Goal: Information Seeking & Learning: Check status

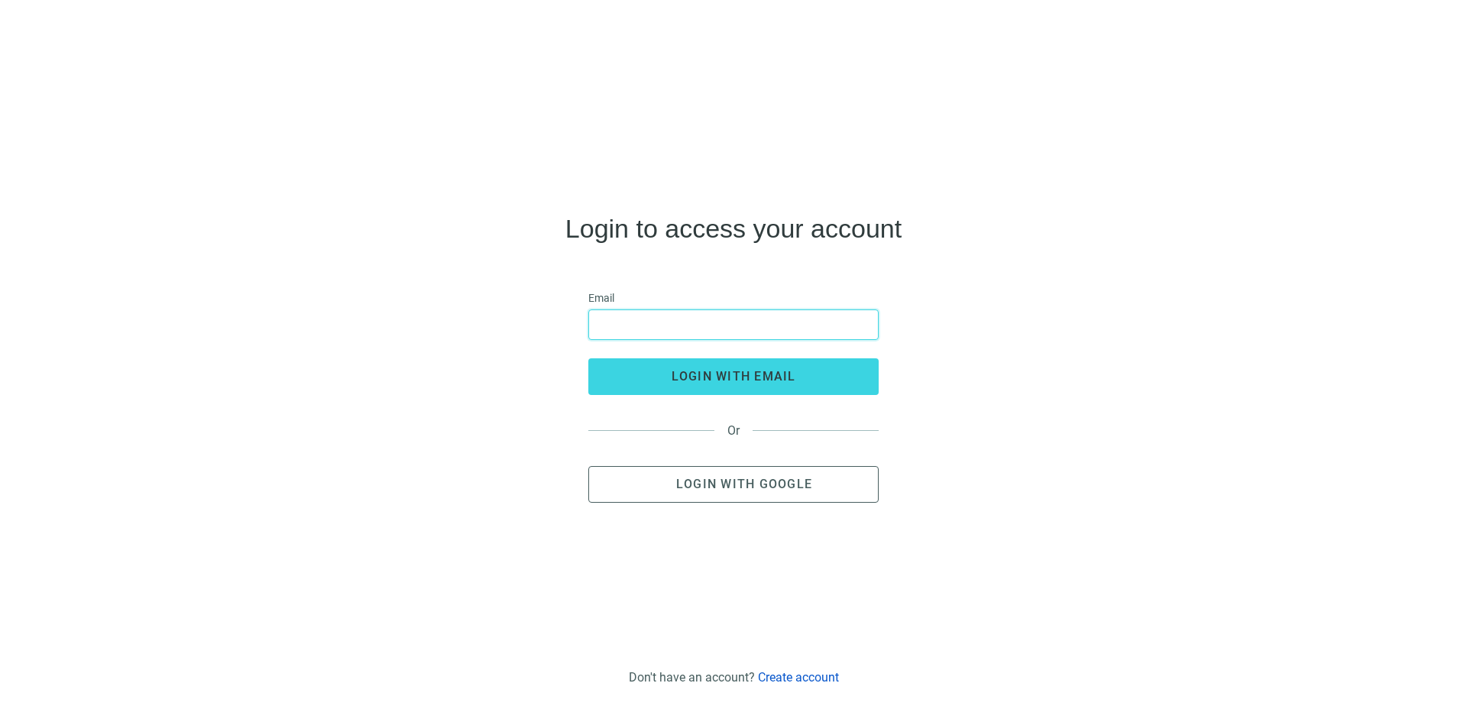
type input "**********"
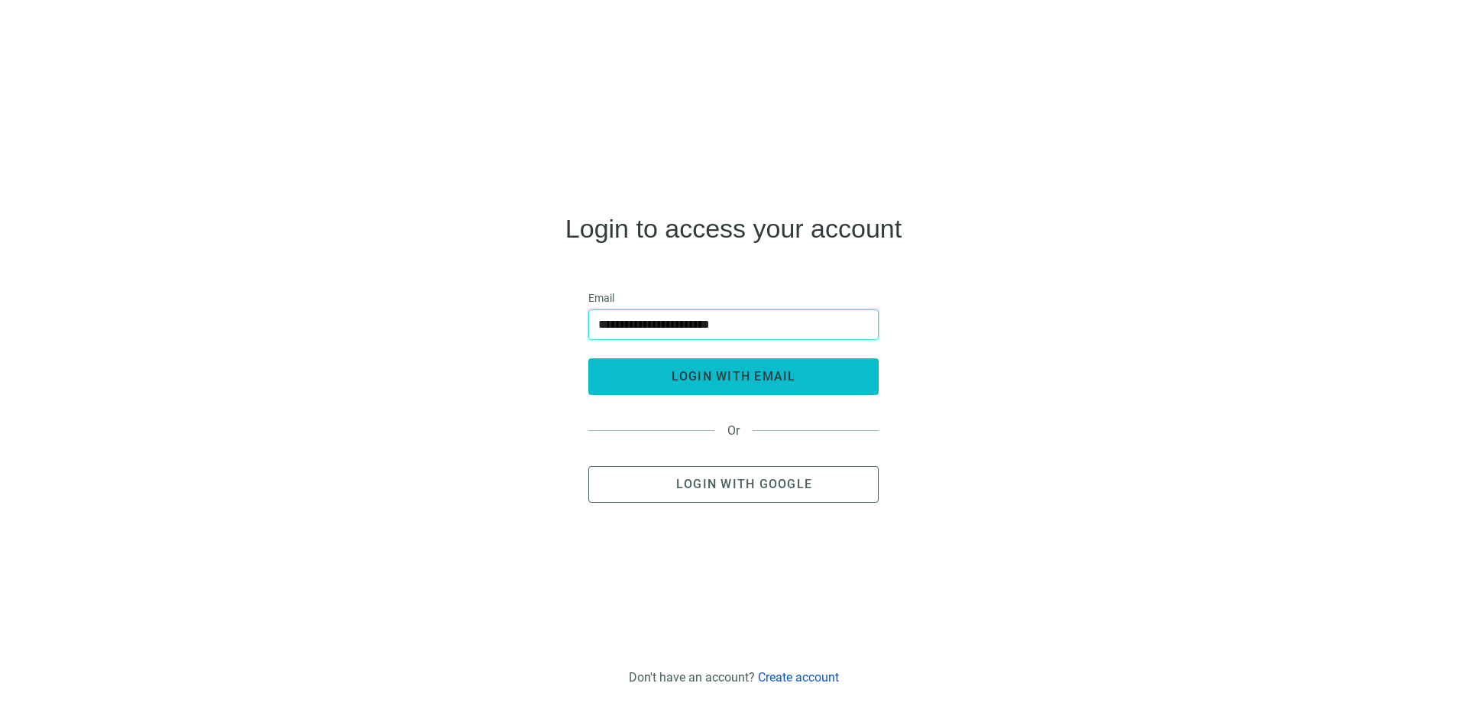
click at [734, 376] on span "login with email" at bounding box center [734, 376] width 125 height 15
click at [738, 374] on span "login with email" at bounding box center [734, 376] width 125 height 15
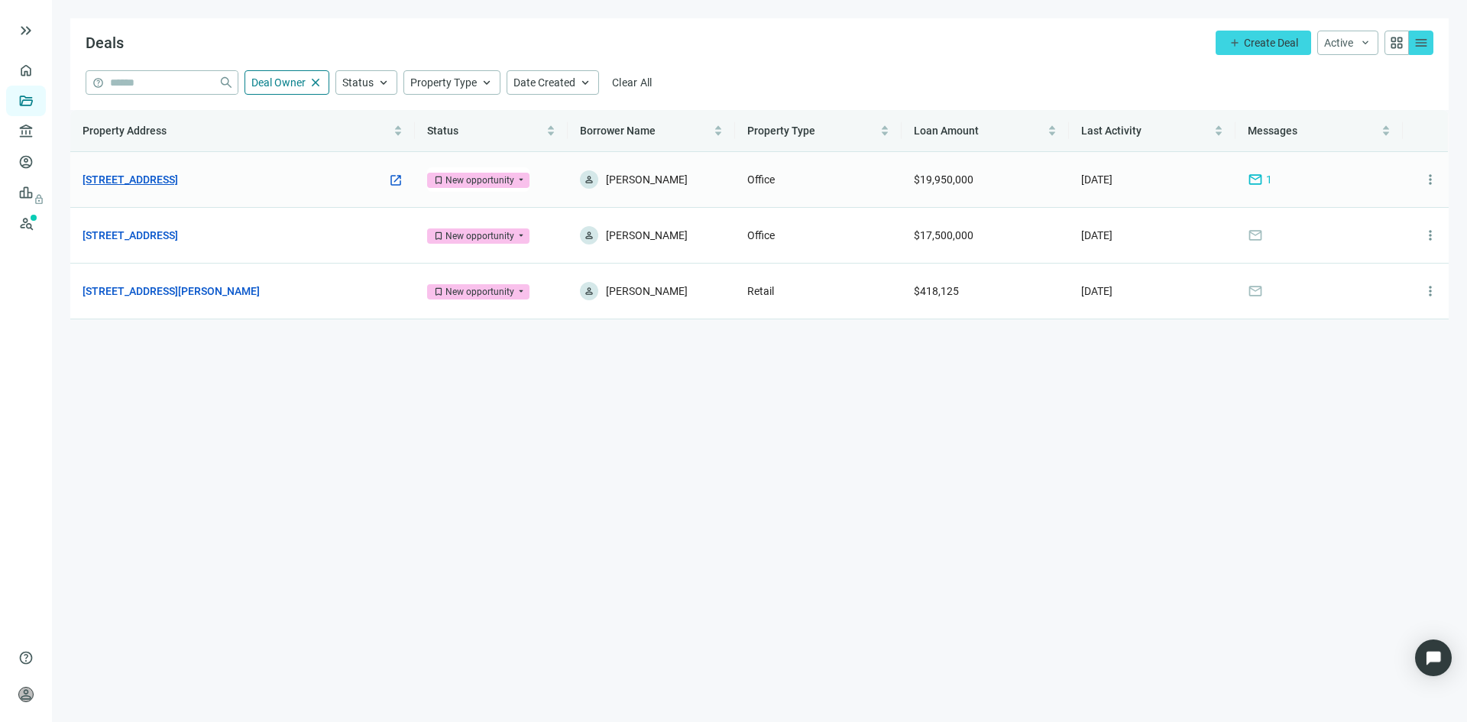
click at [136, 177] on link "[STREET_ADDRESS]" at bounding box center [131, 179] width 96 height 17
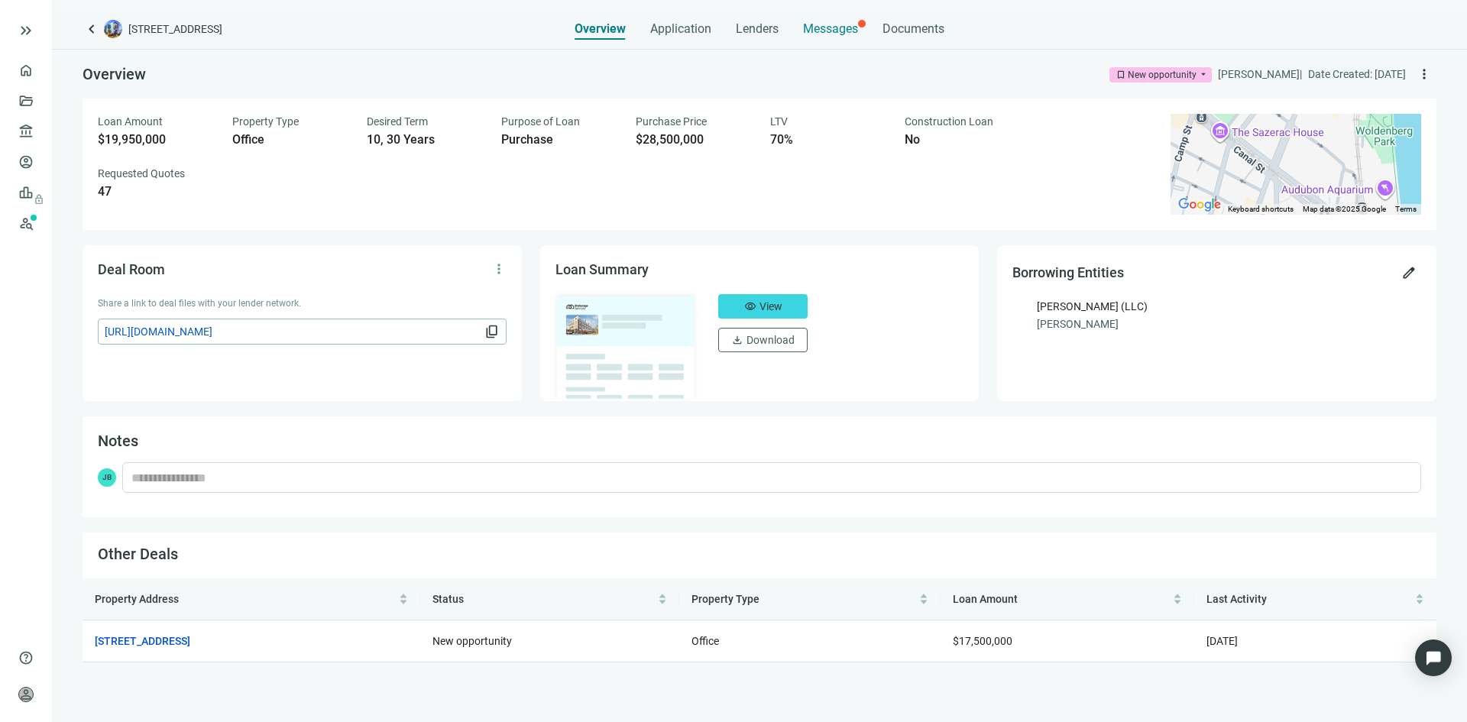
click at [827, 16] on div "Messages" at bounding box center [830, 24] width 55 height 31
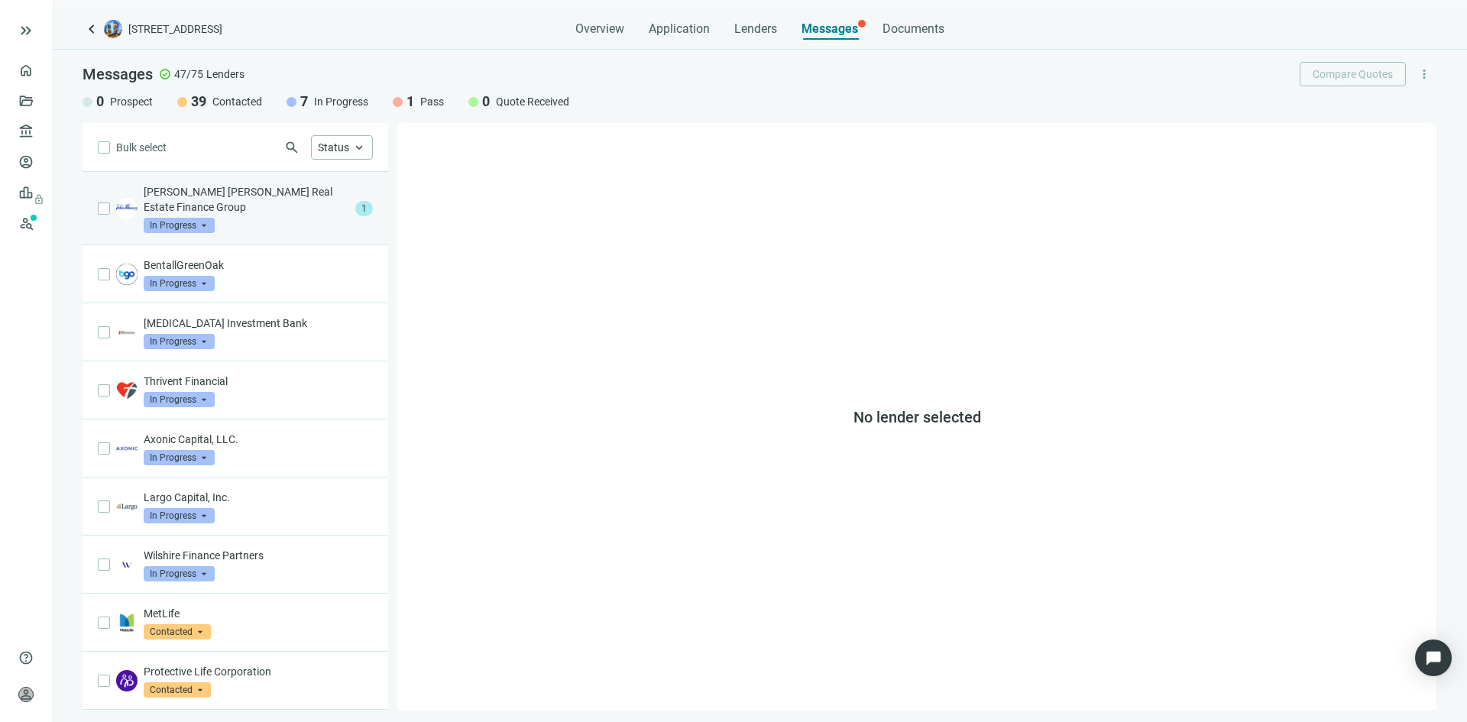
click at [280, 220] on div "[PERSON_NAME] [PERSON_NAME] Real Estate Finance Group In Progress arrow_drop_do…" at bounding box center [247, 208] width 206 height 49
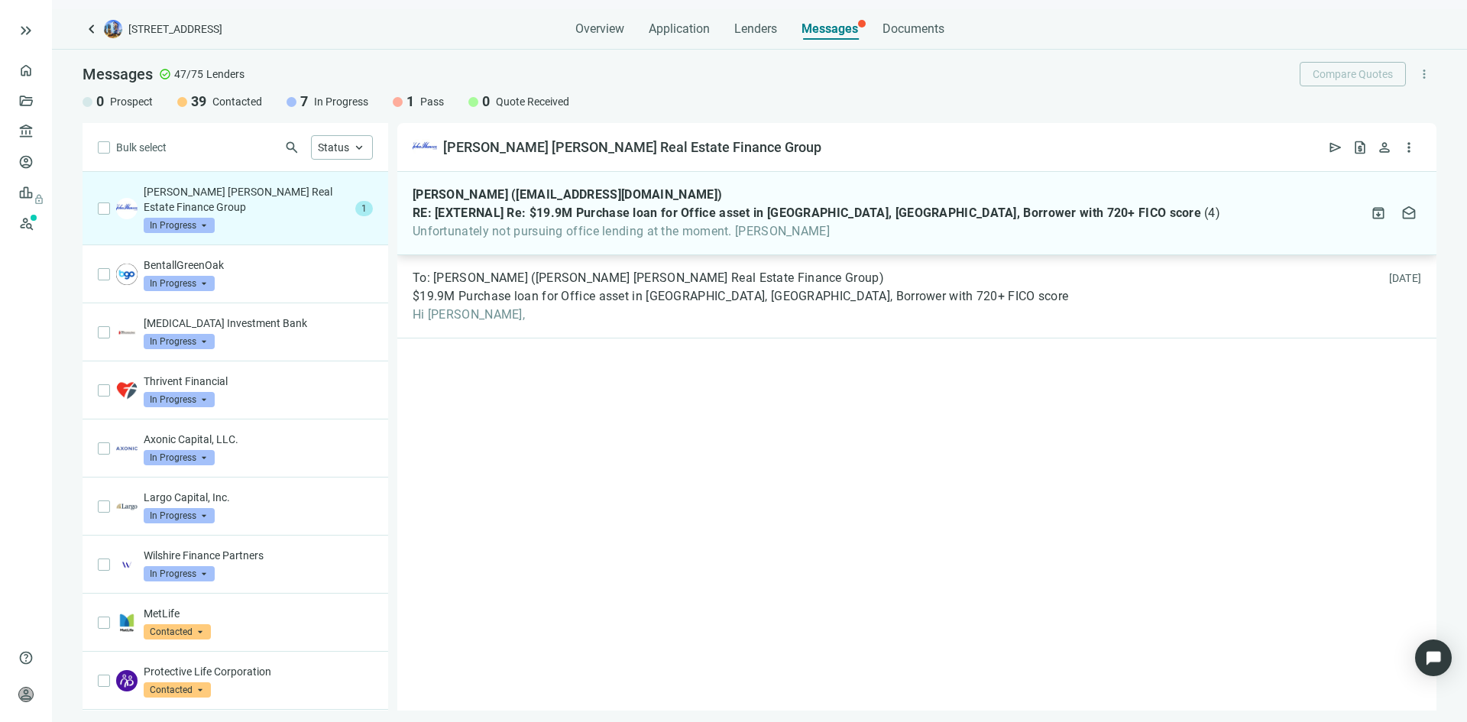
click at [546, 228] on span "Unfortunately not pursuing office lending at the moment. [PERSON_NAME]" at bounding box center [817, 231] width 808 height 15
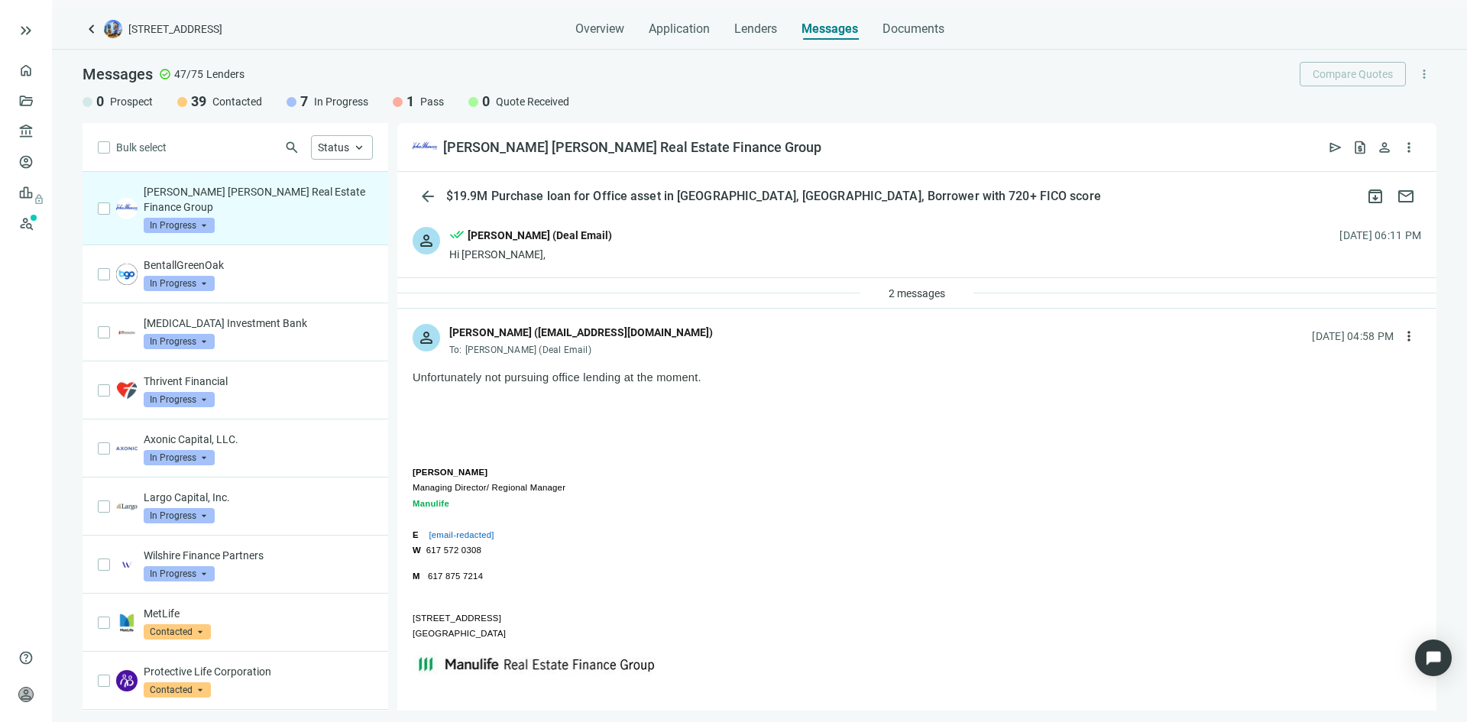
click at [697, 295] on div "2 messages" at bounding box center [916, 293] width 1039 height 31
click at [898, 293] on span "2 messages" at bounding box center [917, 293] width 57 height 12
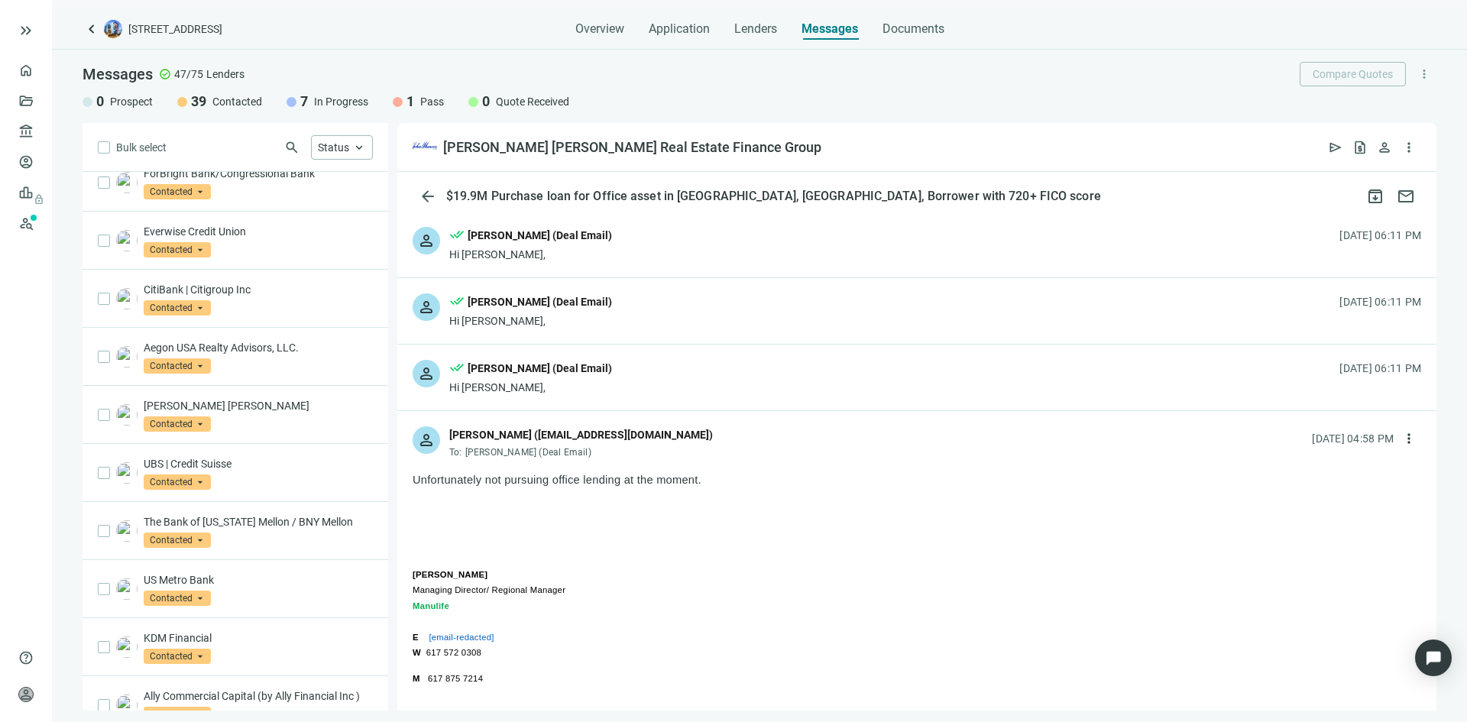
scroll to position [687, 0]
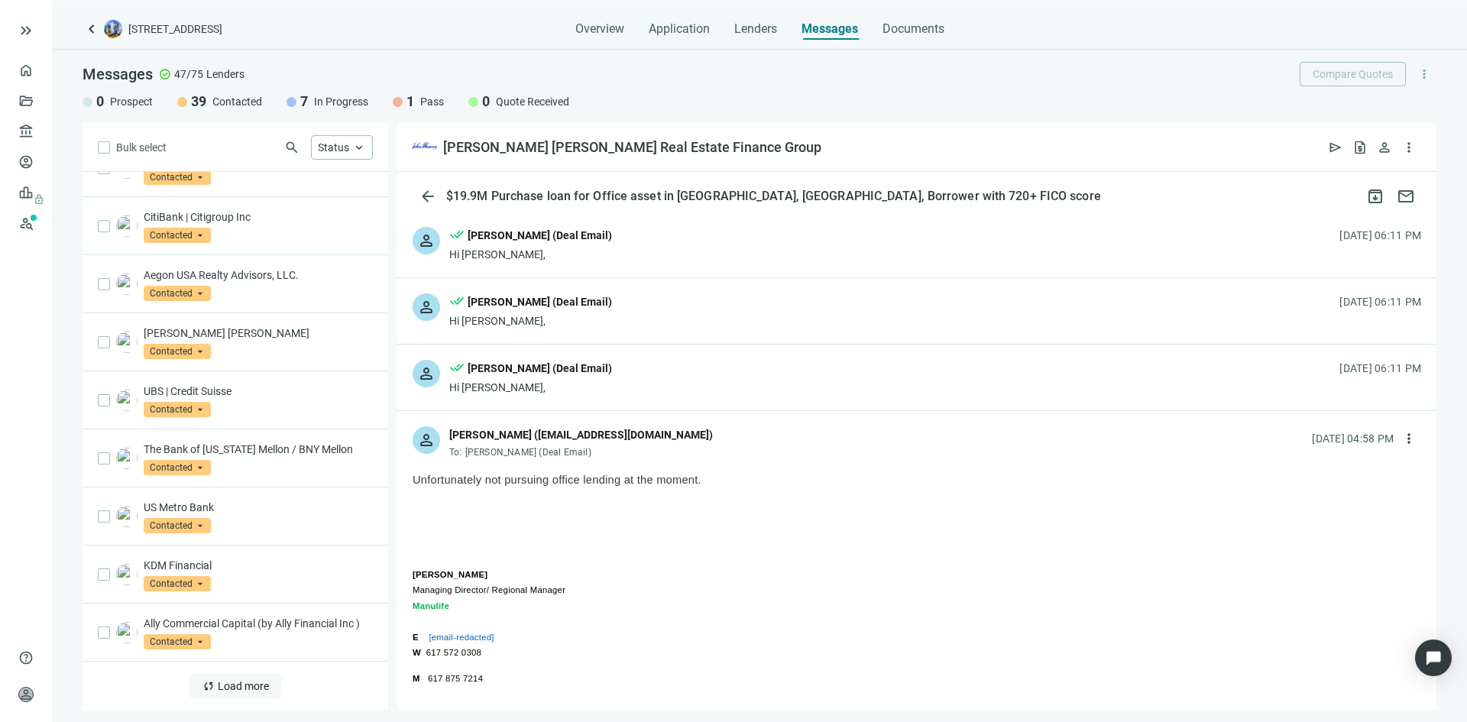
click at [229, 686] on span "Load more" at bounding box center [243, 686] width 51 height 12
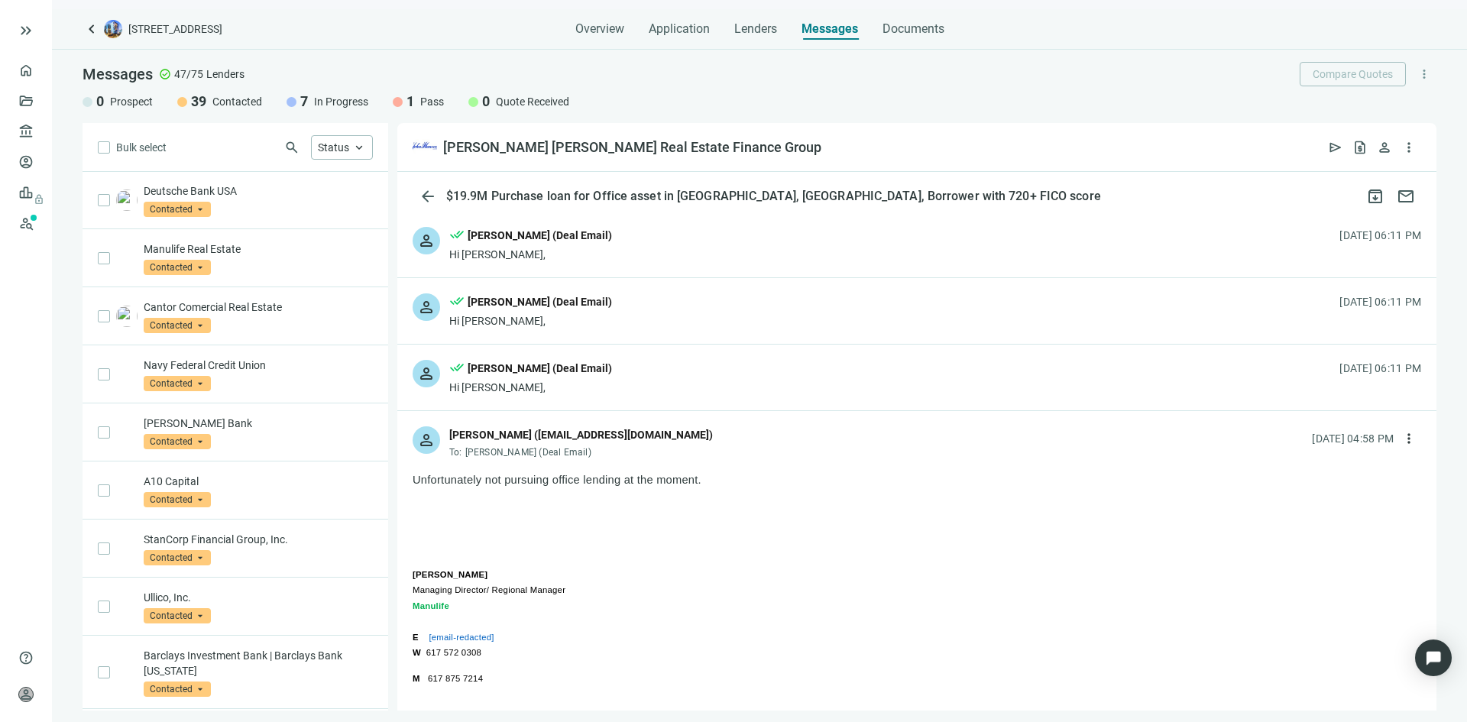
scroll to position [1864, 0]
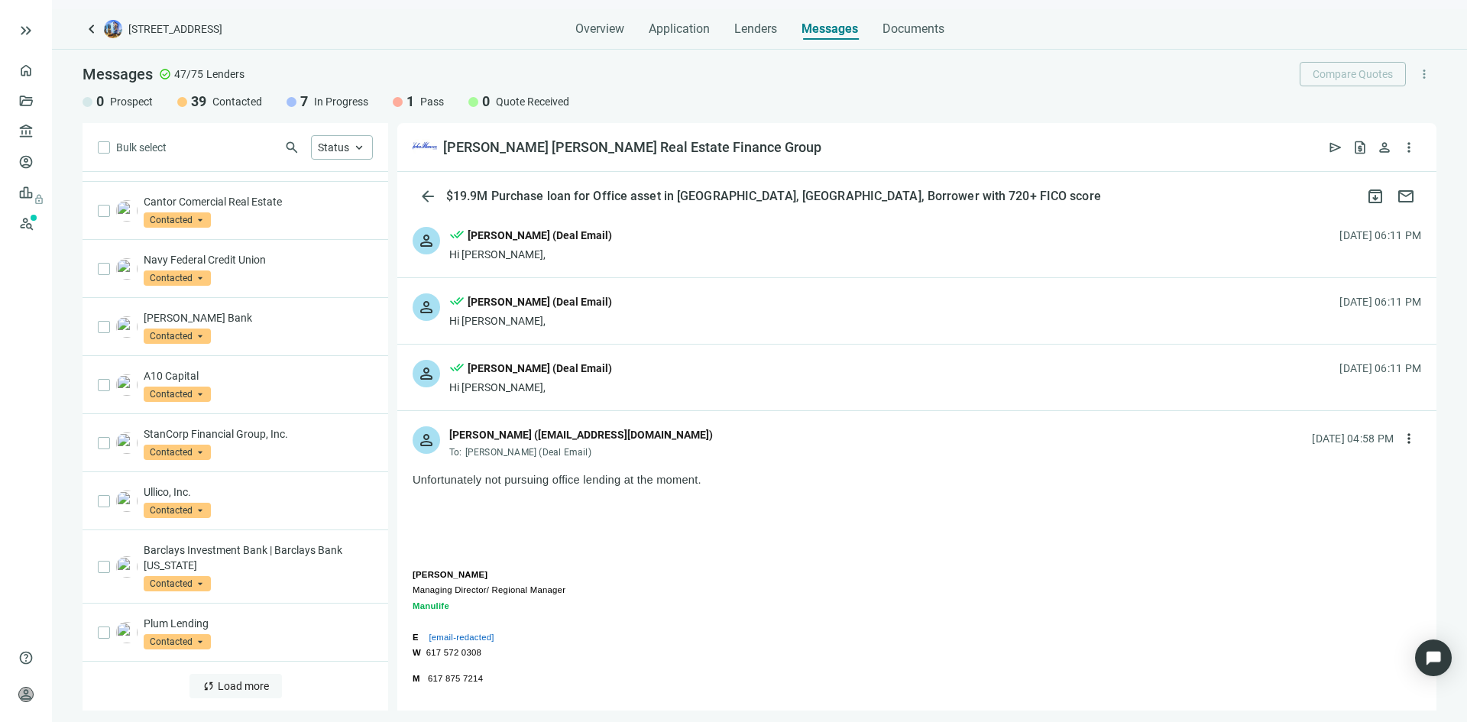
click at [231, 683] on span "Load more" at bounding box center [243, 686] width 51 height 12
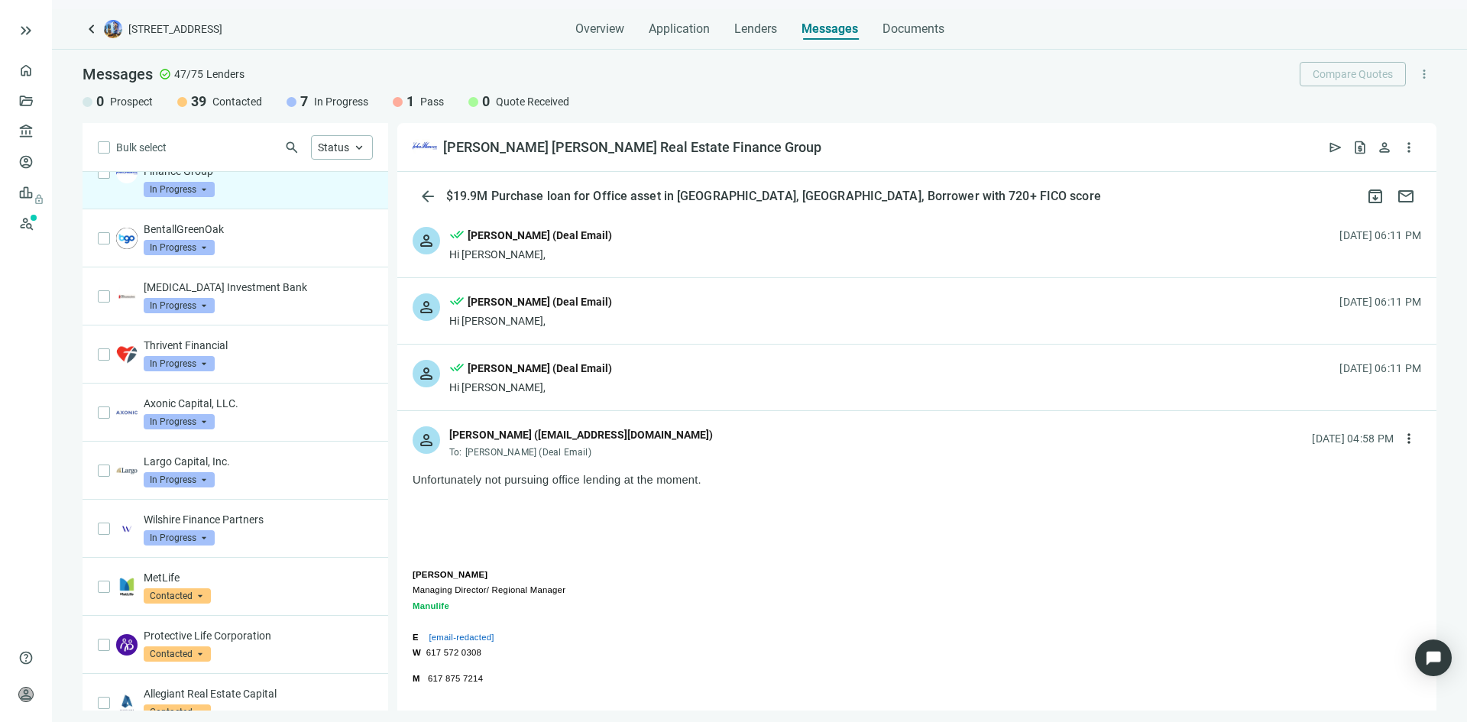
scroll to position [0, 0]
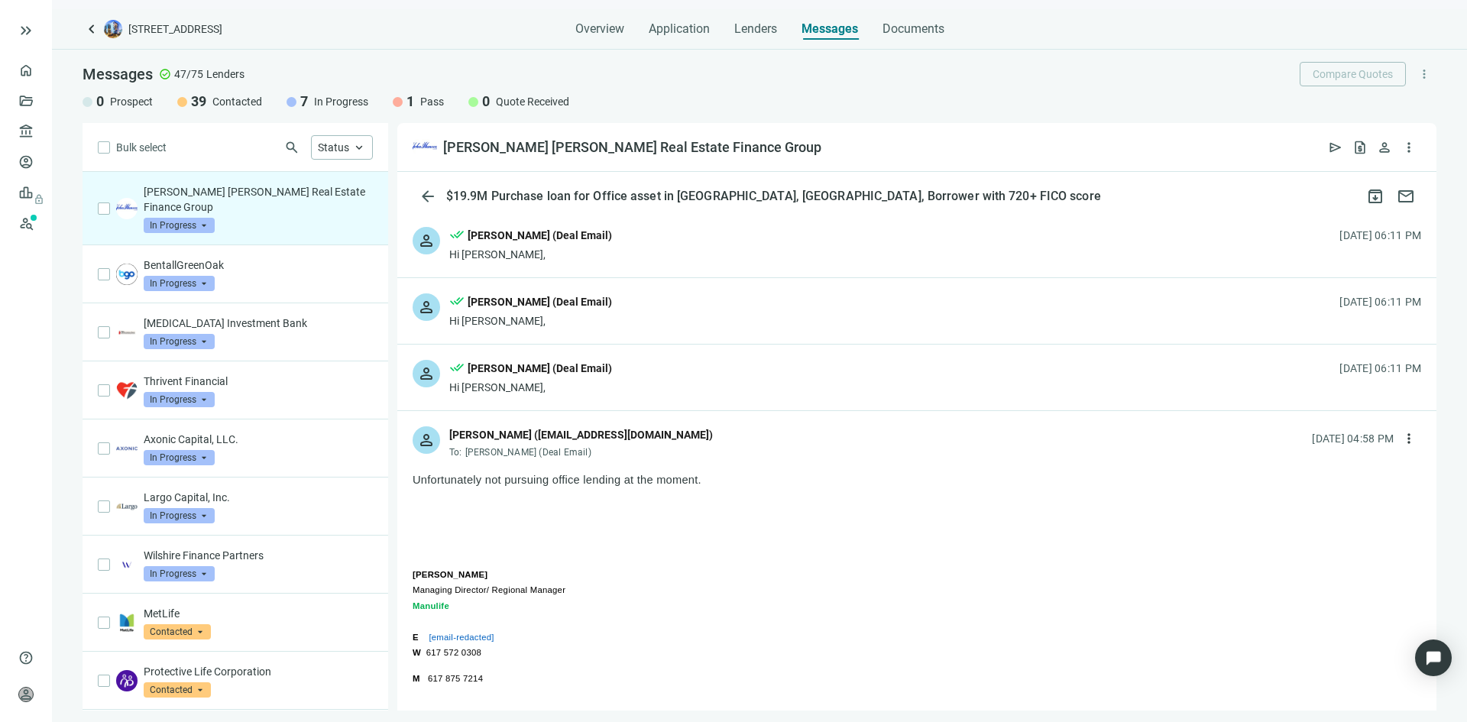
click at [459, 15] on div "Overview Application Lenders Messages Documents" at bounding box center [760, 24] width 1354 height 31
